Goal: Check status: Check status

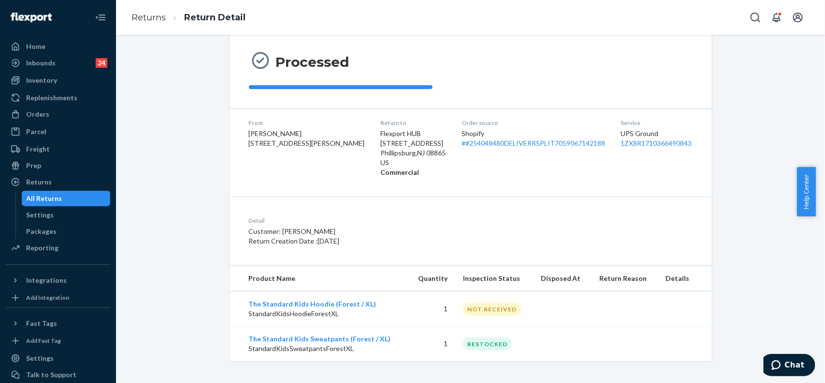
scroll to position [90, 0]
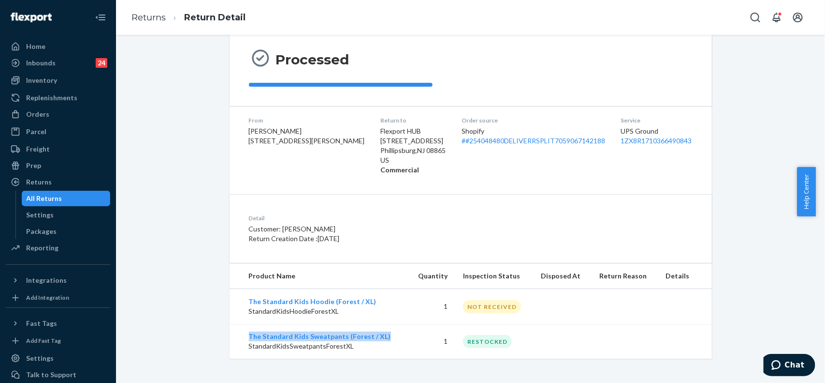
drag, startPoint x: 394, startPoint y: 335, endPoint x: 242, endPoint y: 334, distance: 151.8
click at [242, 334] on td "The Standard Kids Sweatpants (Forest / XL) StandardKidsSweatpantsForestXL" at bounding box center [319, 341] width 179 height 35
click at [150, 15] on link "Returns" at bounding box center [149, 17] width 34 height 11
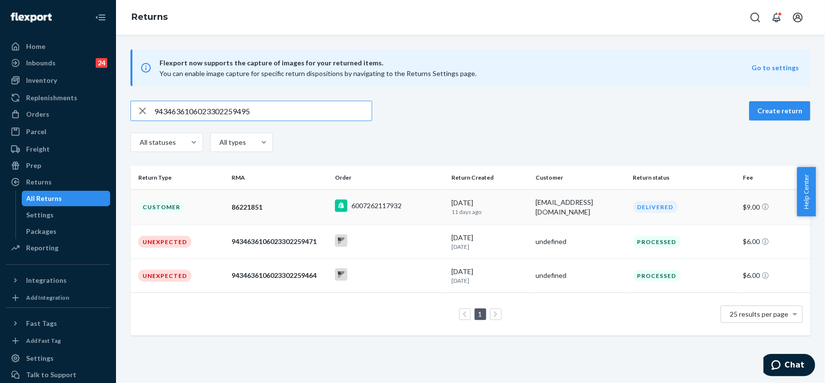
type input "9434636106023302259495"
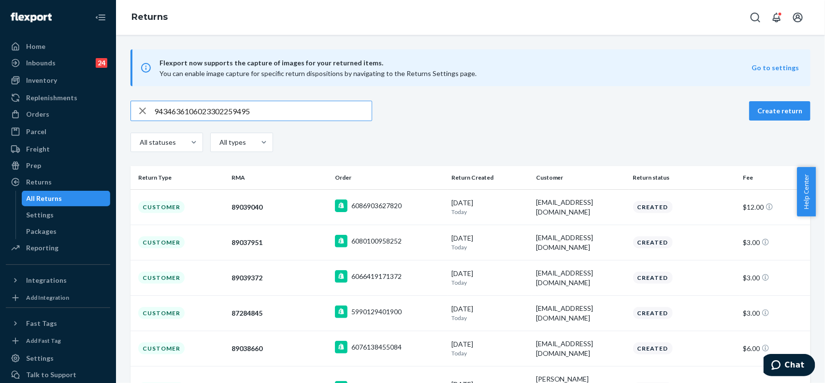
click at [289, 110] on input "9434636106023302259495" at bounding box center [263, 110] width 218 height 19
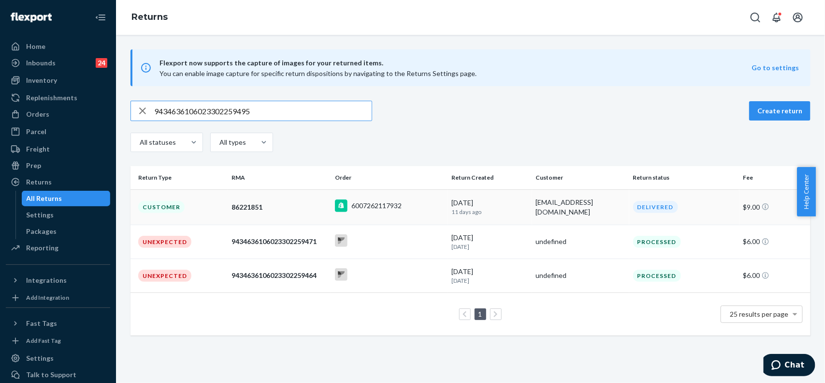
click at [272, 208] on div "86221851" at bounding box center [280, 207] width 96 height 10
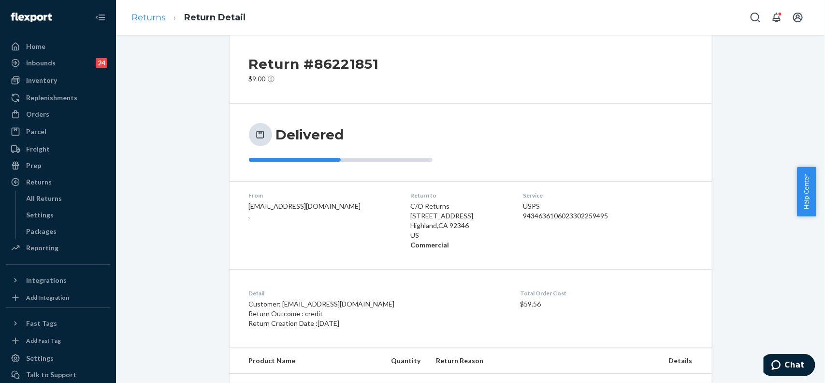
scroll to position [14, 0]
click at [147, 22] on link "Returns" at bounding box center [149, 17] width 34 height 11
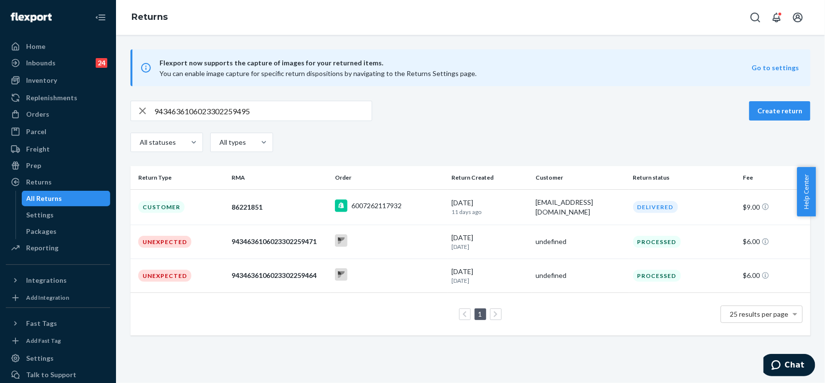
click at [656, 98] on div "Flexport now supports the capture of images for your returned items. You can en…" at bounding box center [470, 192] width 709 height 286
click at [279, 116] on input "9434636106023302259495" at bounding box center [263, 110] width 218 height 19
click at [142, 107] on icon "button" at bounding box center [143, 110] width 12 height 19
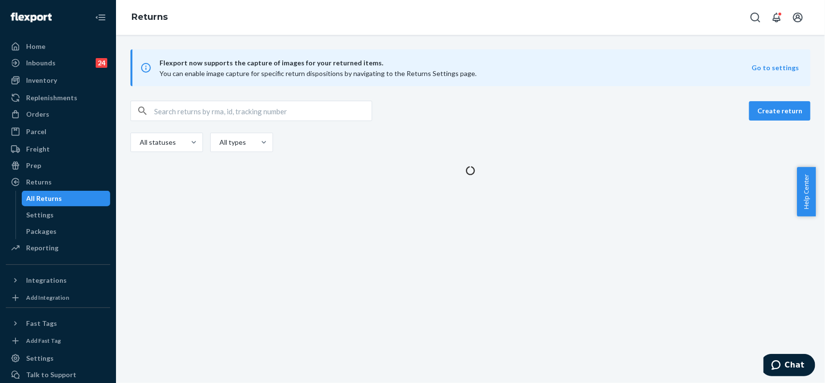
click at [225, 112] on input "text" at bounding box center [263, 110] width 218 height 19
paste input "9434636106023302259495"
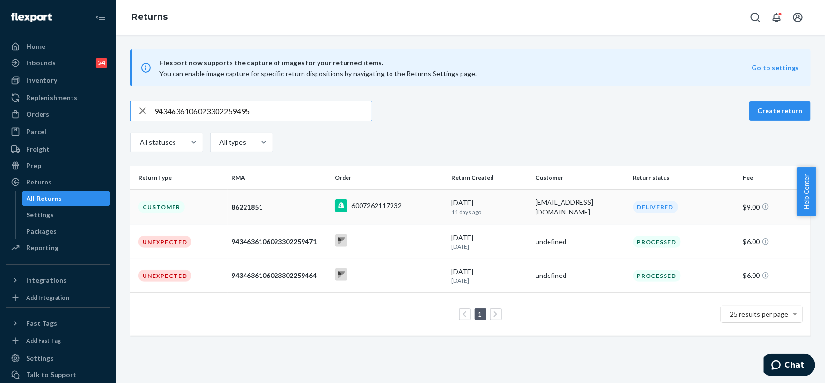
type input "9434636106023302259495"
click at [412, 213] on div "6007262117932" at bounding box center [389, 206] width 109 height 15
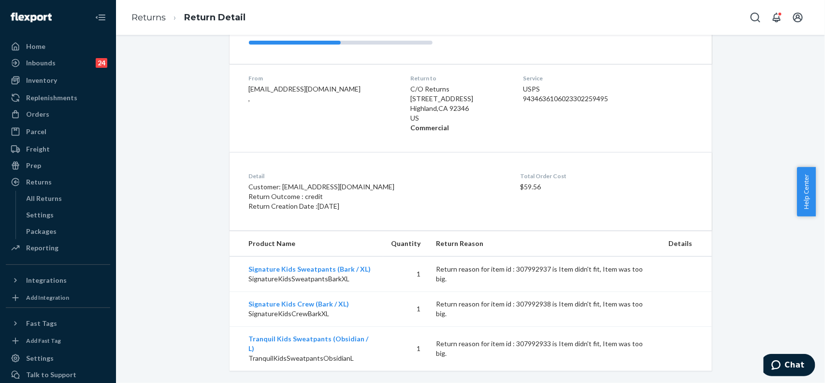
scroll to position [134, 0]
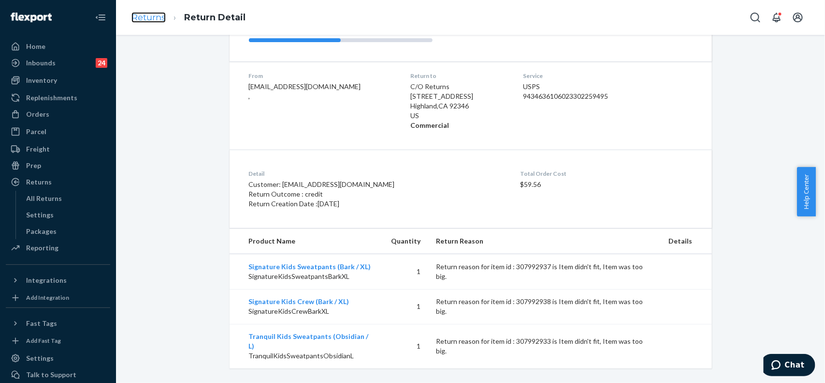
click at [152, 18] on link "Returns" at bounding box center [149, 17] width 34 height 11
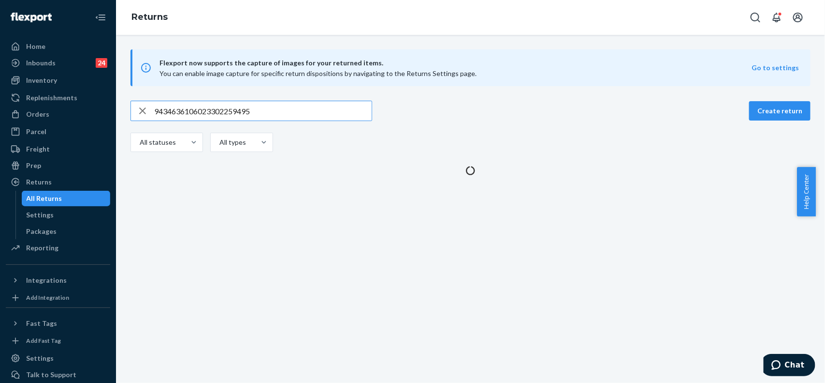
click at [253, 112] on input "9434636106023302259495" at bounding box center [263, 110] width 218 height 19
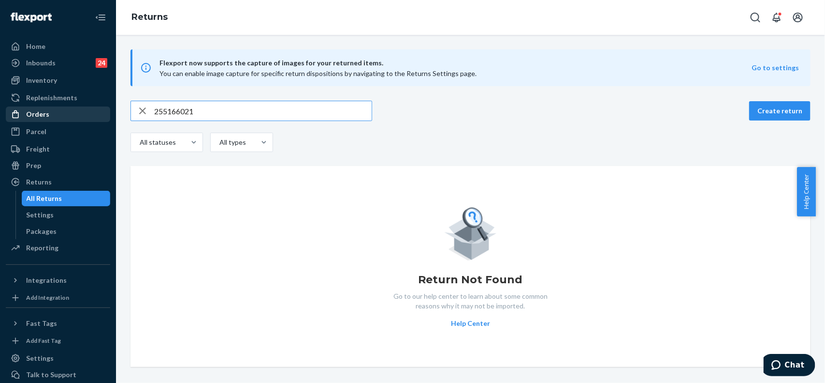
type input "255166021"
click at [39, 112] on div "Orders" at bounding box center [37, 114] width 23 height 10
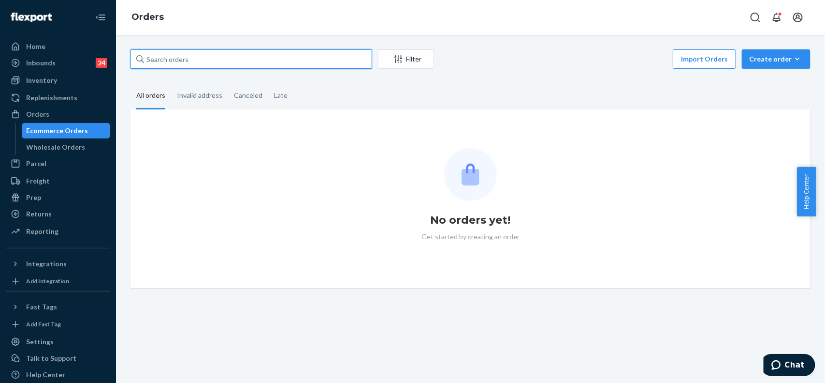
click at [207, 68] on input "text" at bounding box center [252, 58] width 242 height 19
paste input "255166021"
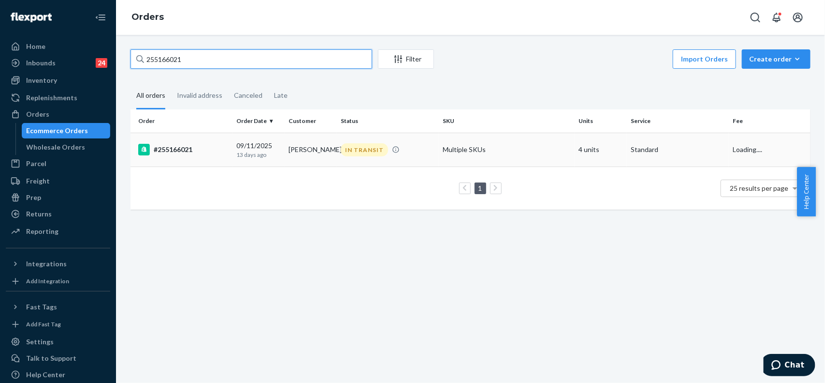
type input "255166021"
click at [219, 147] on div "#255166021" at bounding box center [183, 150] width 90 height 12
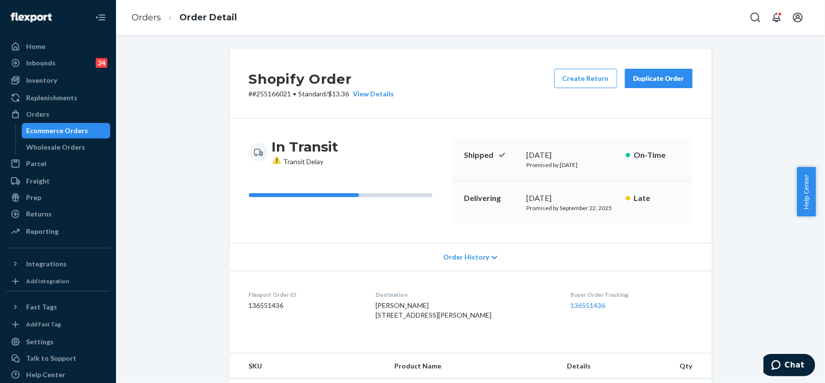
drag, startPoint x: 30, startPoint y: 48, endPoint x: 105, endPoint y: 1, distance: 88.0
click at [30, 47] on div "Home" at bounding box center [35, 47] width 19 height 10
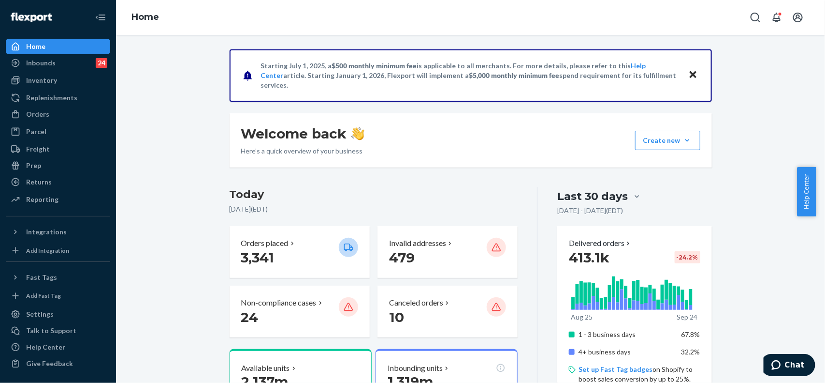
click at [44, 184] on div "Returns" at bounding box center [39, 182] width 26 height 10
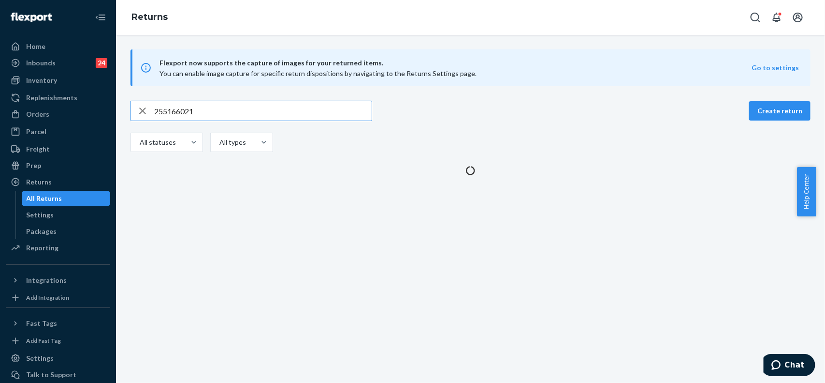
click at [199, 114] on input "255166021" at bounding box center [263, 110] width 218 height 19
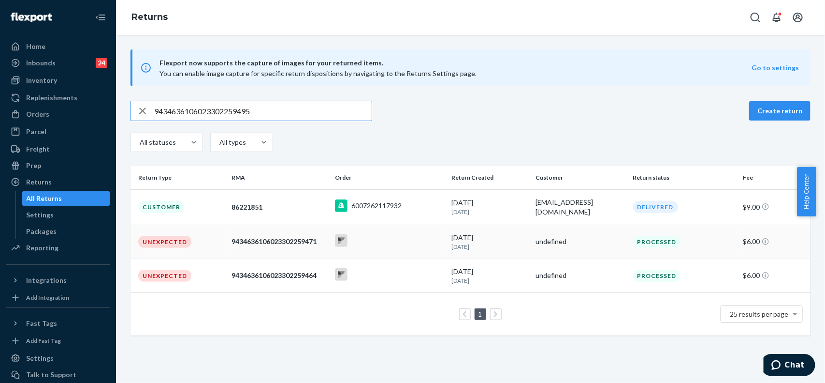
type input "9434636106023302259495"
click at [385, 240] on div at bounding box center [389, 241] width 109 height 15
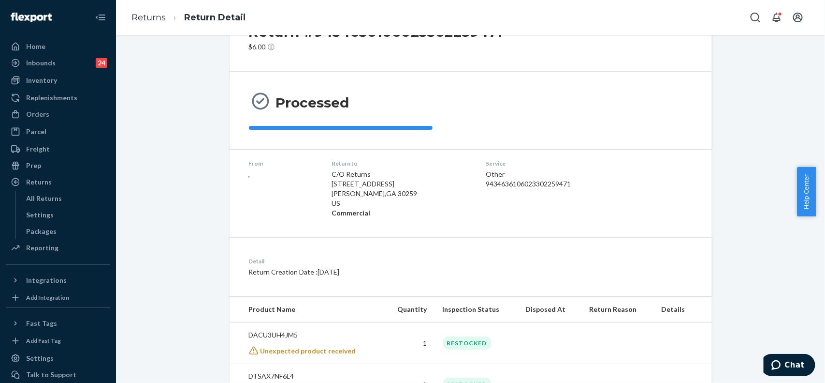
scroll to position [93, 0]
